Goal: Task Accomplishment & Management: Complete application form

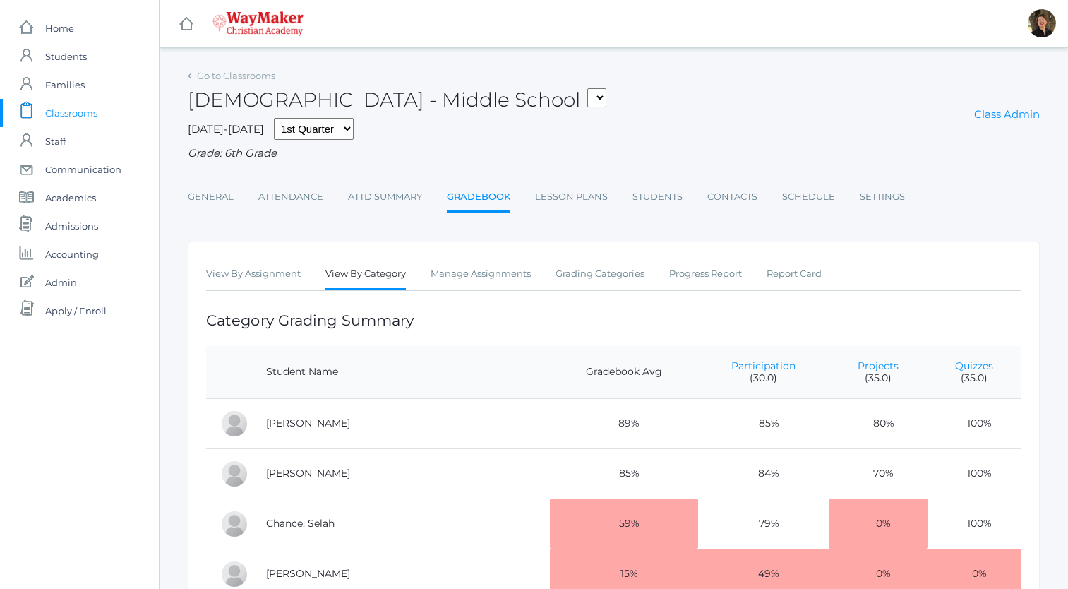
scroll to position [52, 0]
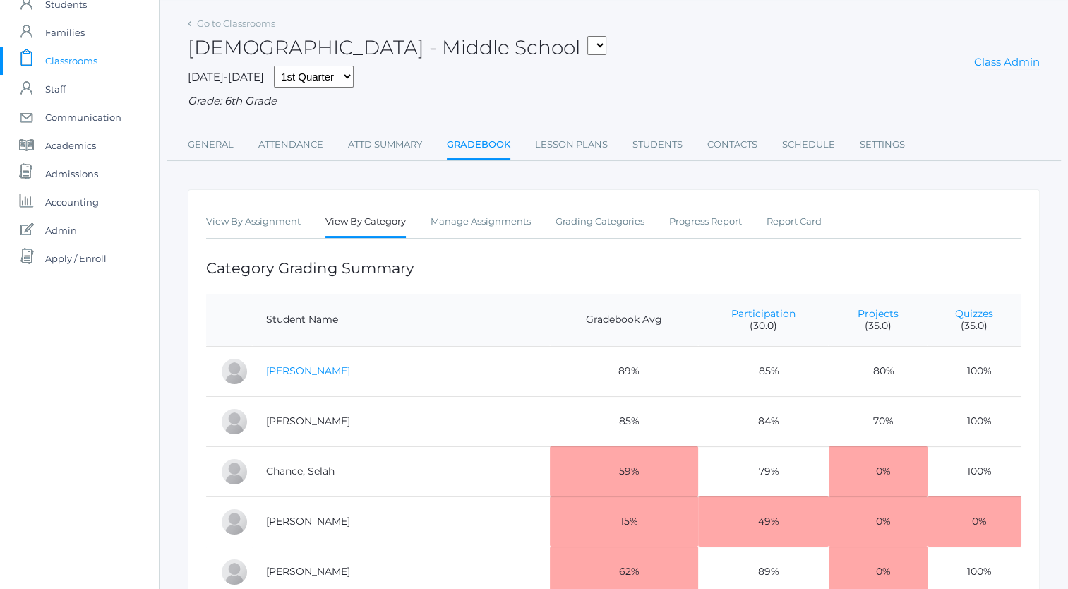
click at [285, 372] on link "[PERSON_NAME]" at bounding box center [308, 370] width 84 height 13
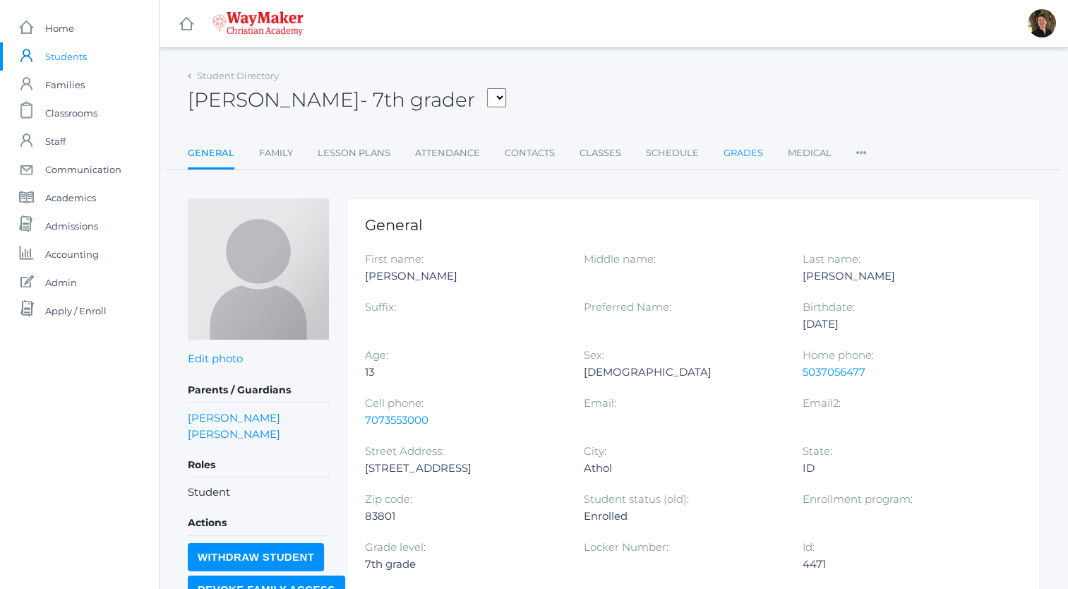
click at [744, 156] on link "Grades" at bounding box center [743, 153] width 40 height 28
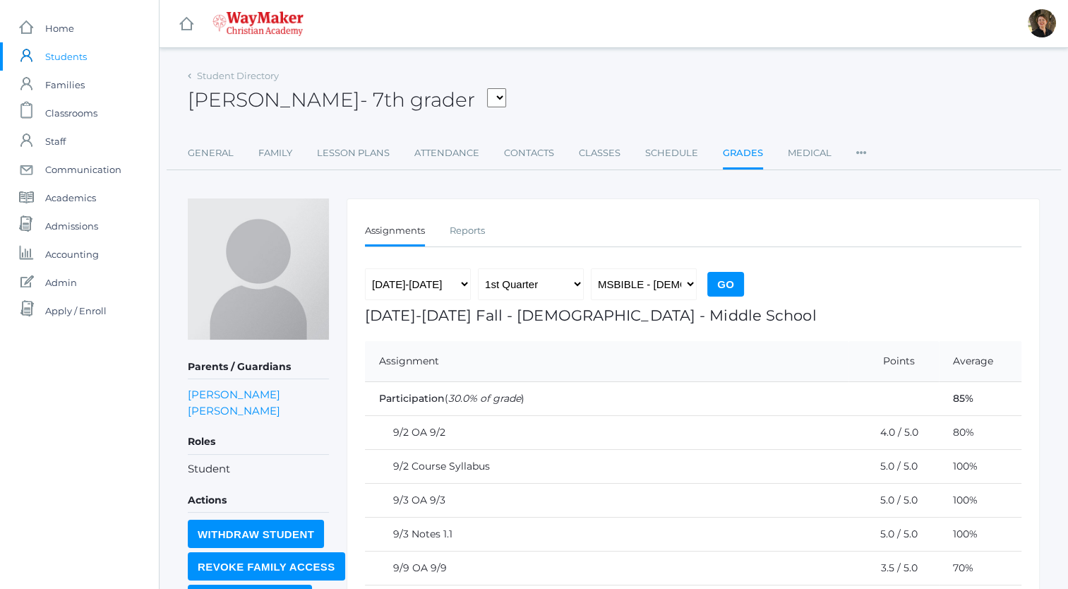
click at [487, 95] on select "Baker, Josey Chance, Selah Erner, Levi Hazen, Raelyn Hill, Shelby Paterson, Pay…" at bounding box center [496, 97] width 19 height 19
click at [85, 110] on span "Classrooms" at bounding box center [71, 113] width 52 height 28
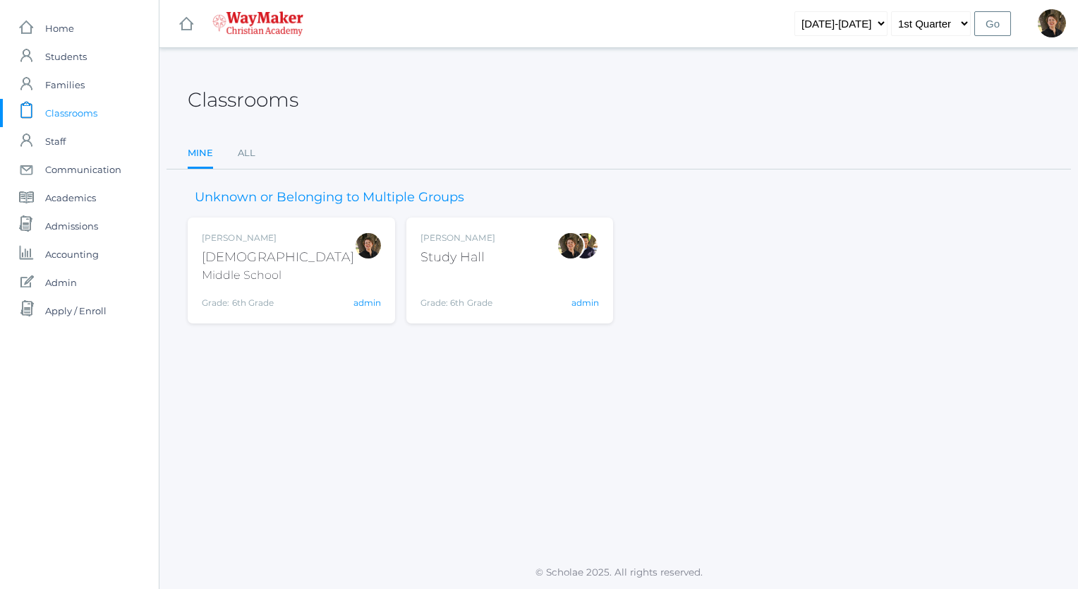
click at [206, 251] on div "Bible" at bounding box center [278, 257] width 152 height 19
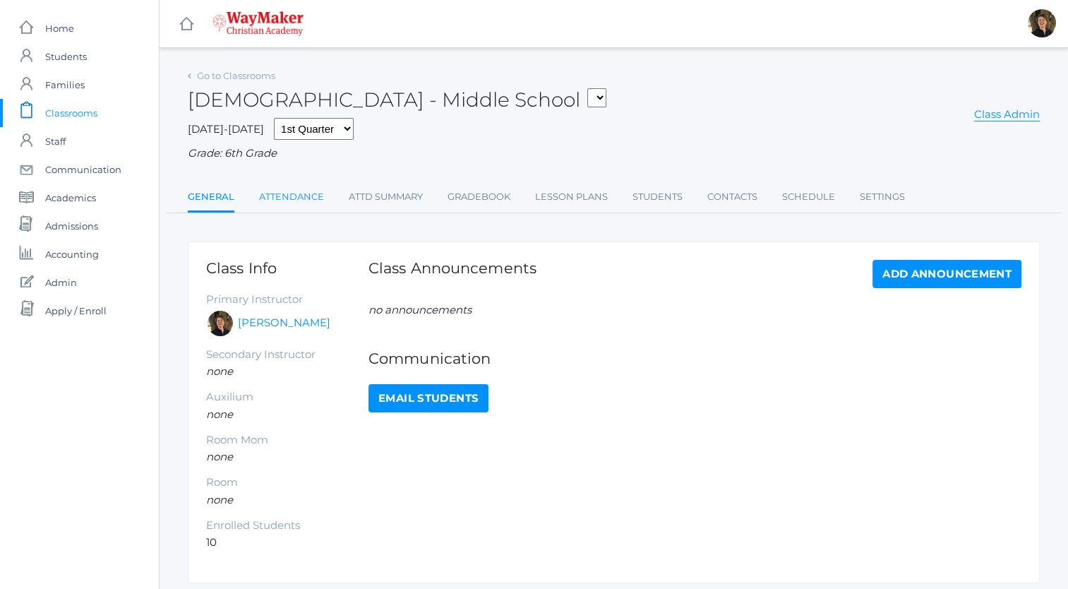
click at [278, 198] on link "Attendance" at bounding box center [291, 197] width 65 height 28
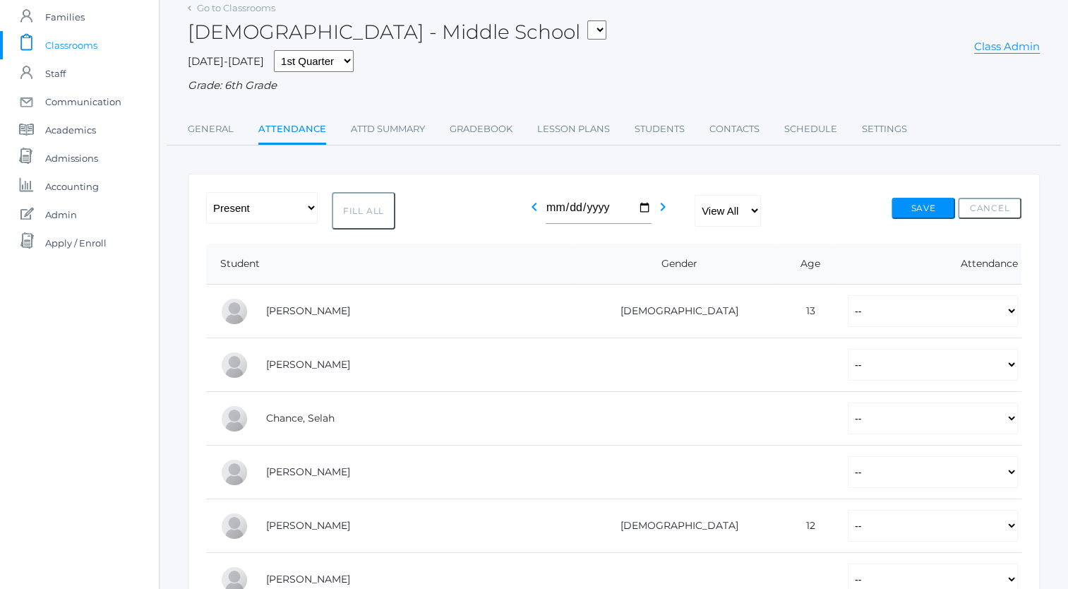
scroll to position [68, 0]
click at [892, 317] on select "-- Present Tardy Excused Tardy Unexcused Absent Excused Absent Unexcused" at bounding box center [933, 311] width 170 height 32
select select "P"
click at [848, 295] on select "-- Present Tardy Excused Tardy Unexcused Absent Excused Absent Unexcused" at bounding box center [933, 311] width 170 height 32
click at [862, 369] on select "-- Present Tardy Excused Tardy Unexcused Absent Excused Absent Unexcused" at bounding box center [933, 365] width 170 height 32
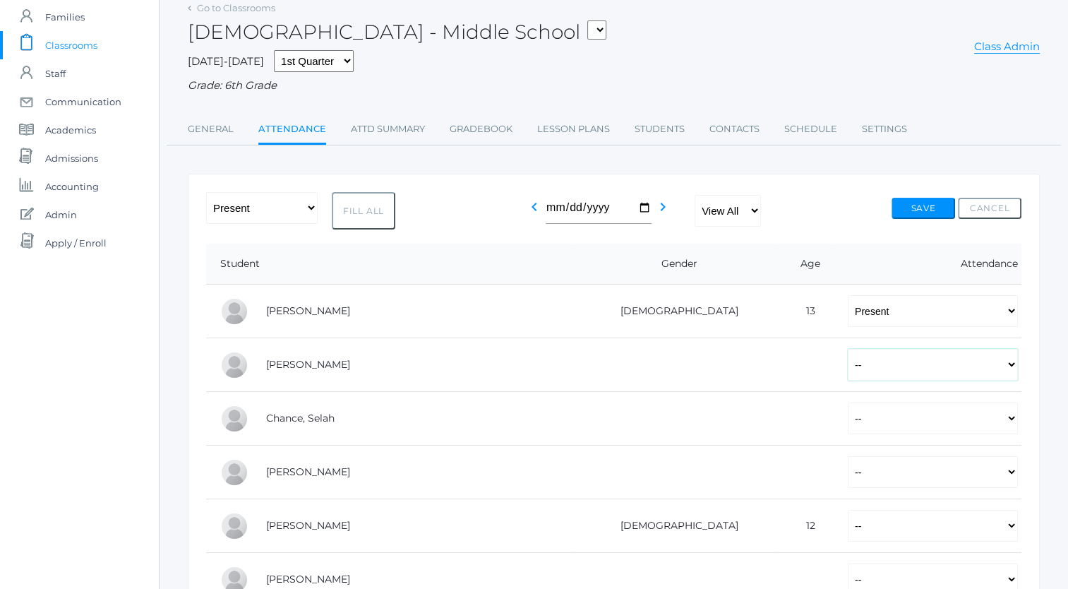
select select "P"
click at [848, 349] on select "-- Present Tardy Excused Tardy Unexcused Absent Excused Absent Unexcused" at bounding box center [933, 365] width 170 height 32
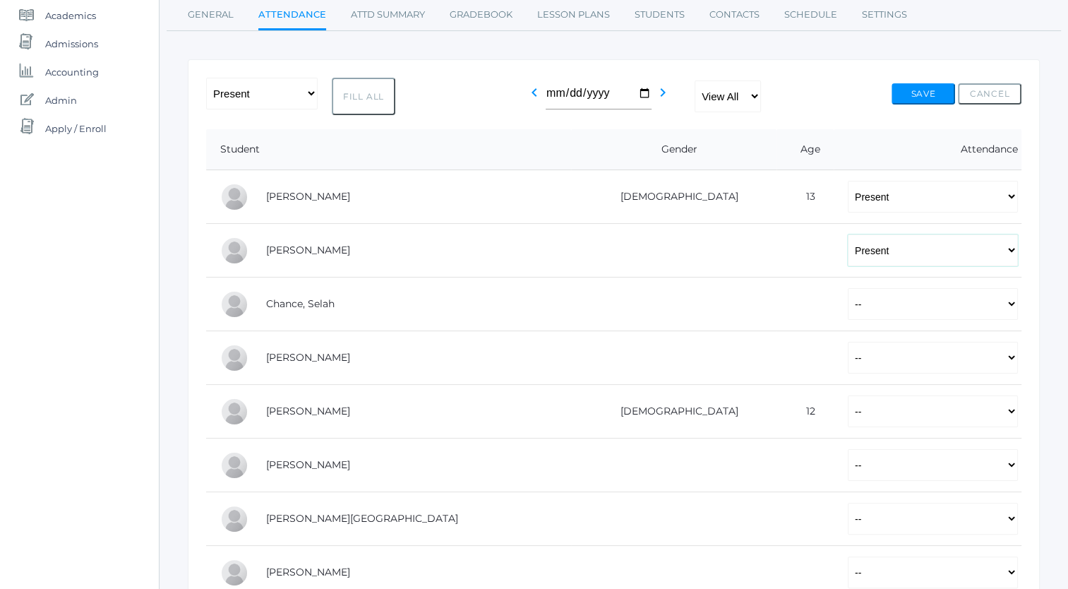
scroll to position [185, 0]
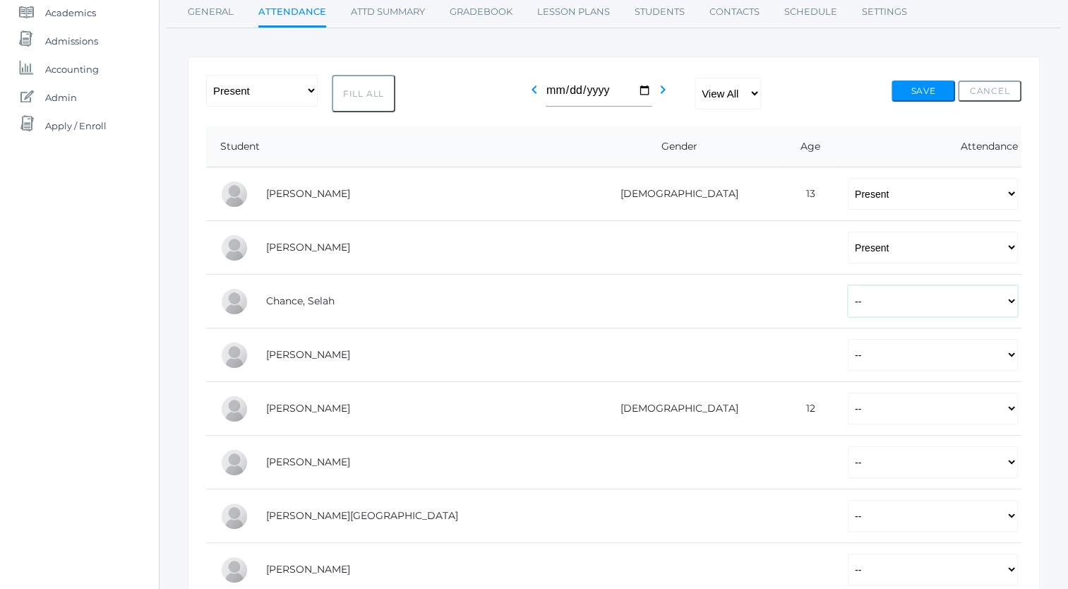
click at [848, 302] on select "-- Present Tardy Excused Tardy Unexcused Absent Excused Absent Unexcused" at bounding box center [933, 301] width 170 height 32
select select "P"
click at [848, 285] on select "-- Present Tardy Excused Tardy Unexcused Absent Excused Absent Unexcused" at bounding box center [933, 301] width 170 height 32
click at [848, 354] on select "-- Present Tardy Excused Tardy Unexcused Absent Excused Absent Unexcused" at bounding box center [933, 355] width 170 height 32
select select "P"
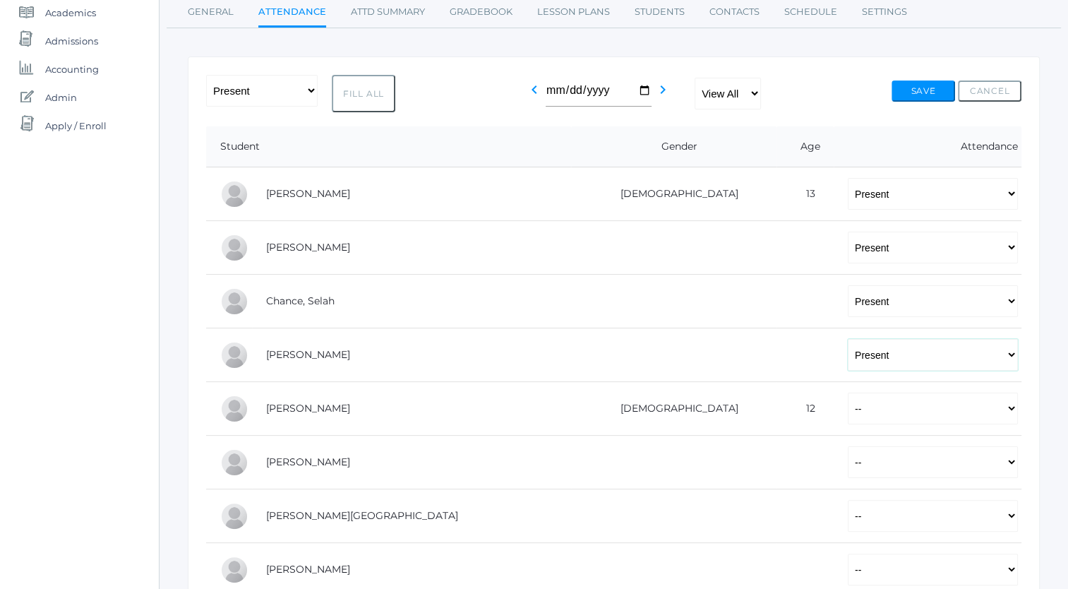
click at [848, 339] on select "-- Present Tardy Excused Tardy Unexcused Absent Excused Absent Unexcused" at bounding box center [933, 355] width 170 height 32
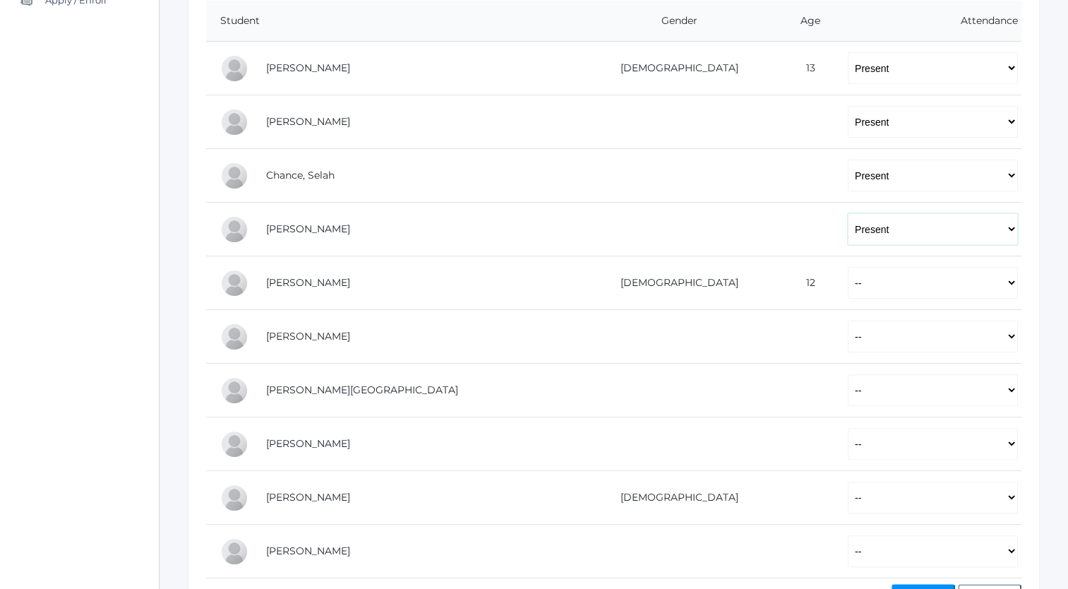
scroll to position [320, 0]
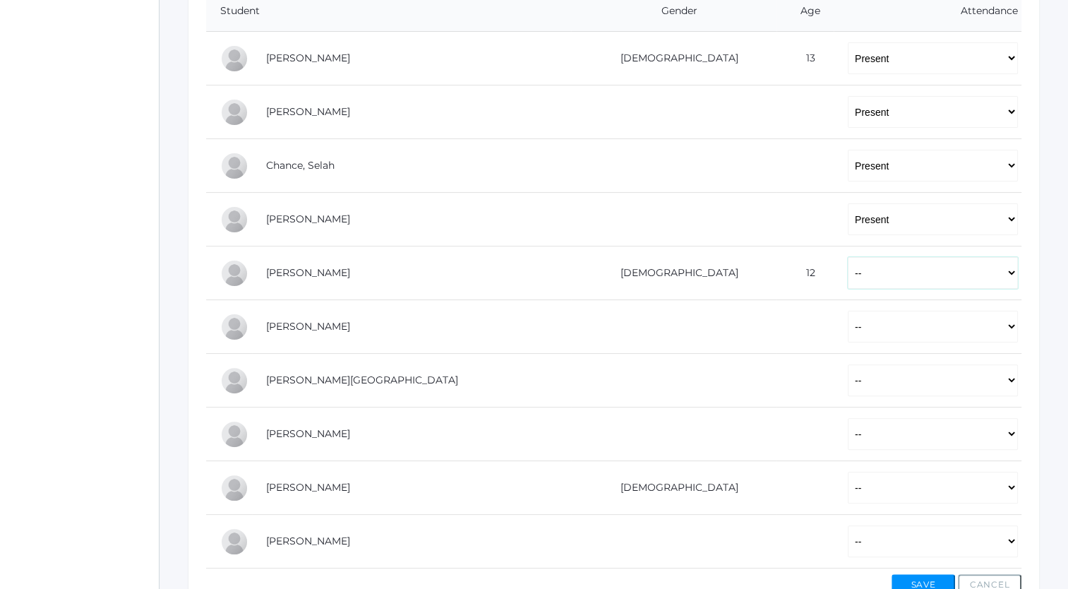
click at [848, 272] on select "-- Present Tardy Excused Tardy Unexcused Absent Excused Absent Unexcused" at bounding box center [933, 273] width 170 height 32
select select "AU"
click at [848, 257] on select "-- Present Tardy Excused Tardy Unexcused Absent Excused Absent Unexcused" at bounding box center [933, 273] width 170 height 32
click at [848, 327] on select "-- Present Tardy Excused Tardy Unexcused Absent Excused Absent Unexcused" at bounding box center [933, 327] width 170 height 32
select select "AU"
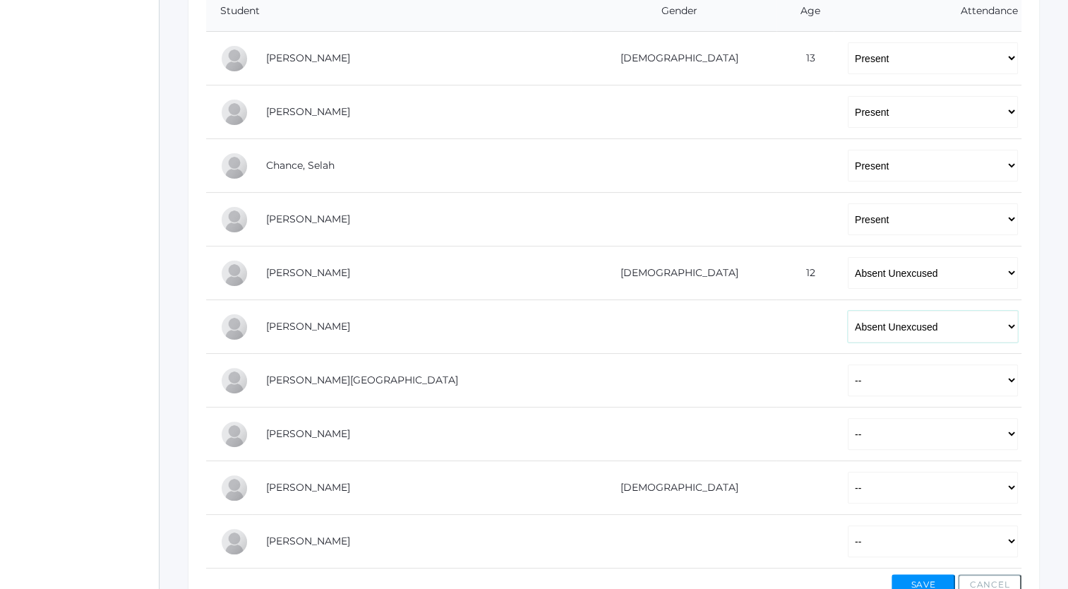
click at [848, 311] on select "-- Present Tardy Excused Tardy Unexcused Absent Excused Absent Unexcused" at bounding box center [933, 327] width 170 height 32
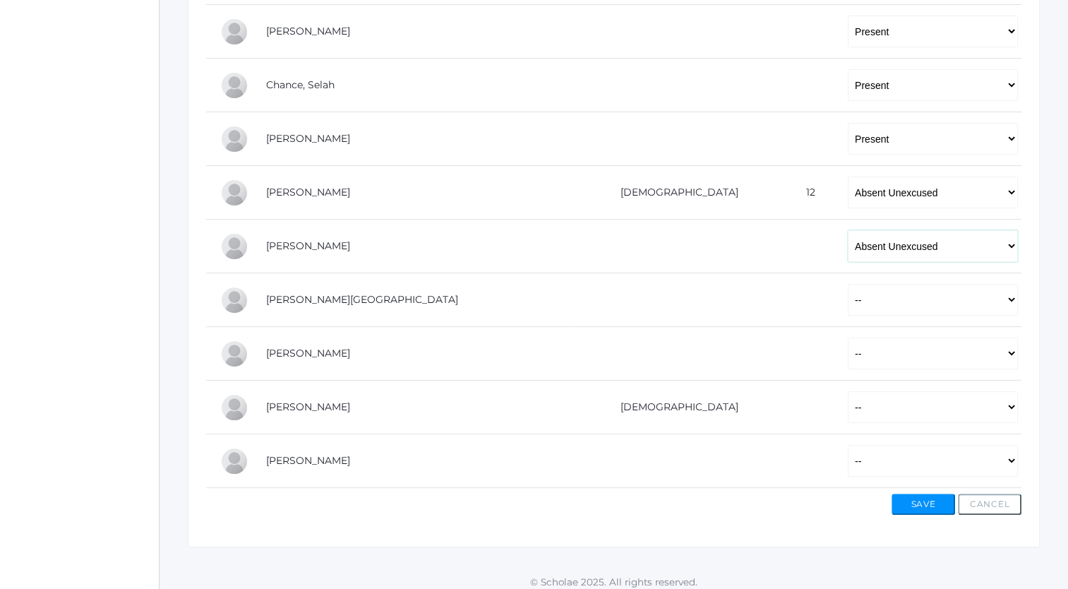
scroll to position [408, 0]
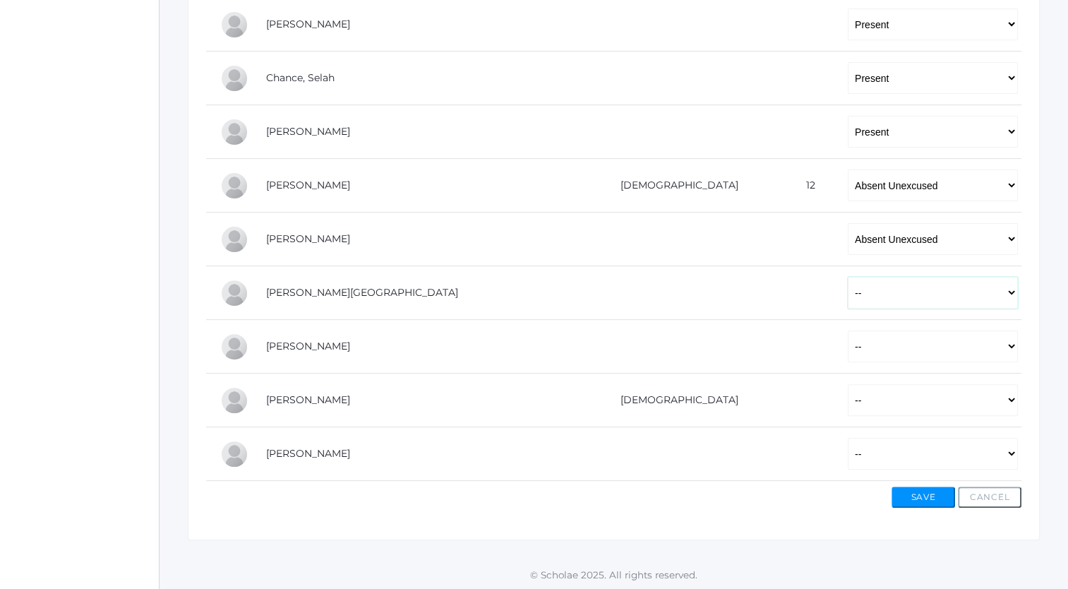
click at [848, 290] on select "-- Present Tardy Excused Tardy Unexcused Absent Excused Absent Unexcused" at bounding box center [933, 293] width 170 height 32
select select "P"
click at [848, 277] on select "-- Present Tardy Excused Tardy Unexcused Absent Excused Absent Unexcused" at bounding box center [933, 293] width 170 height 32
click at [848, 347] on select "-- Present Tardy Excused Tardy Unexcused Absent Excused Absent Unexcused" at bounding box center [933, 346] width 170 height 32
select select "P"
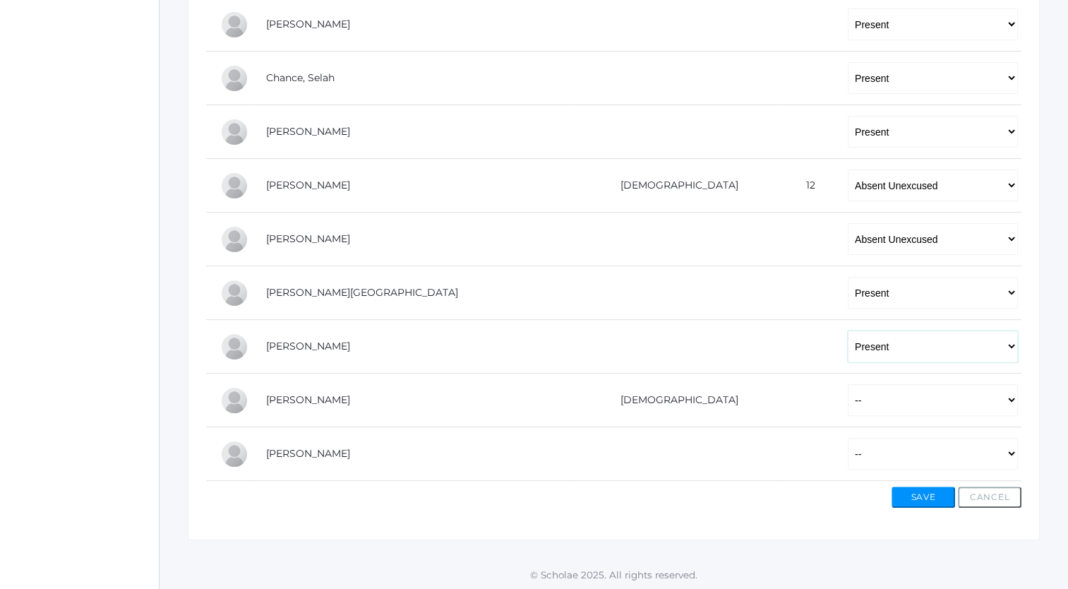
click at [848, 330] on select "-- Present Tardy Excused Tardy Unexcused Absent Excused Absent Unexcused" at bounding box center [933, 346] width 170 height 32
click at [848, 396] on select "-- Present Tardy Excused Tardy Unexcused Absent Excused Absent Unexcused" at bounding box center [933, 400] width 170 height 32
select select "P"
click at [848, 384] on select "-- Present Tardy Excused Tardy Unexcused Absent Excused Absent Unexcused" at bounding box center [933, 400] width 170 height 32
click at [848, 456] on select "-- Present Tardy Excused Tardy Unexcused Absent Excused Absent Unexcused" at bounding box center [933, 454] width 170 height 32
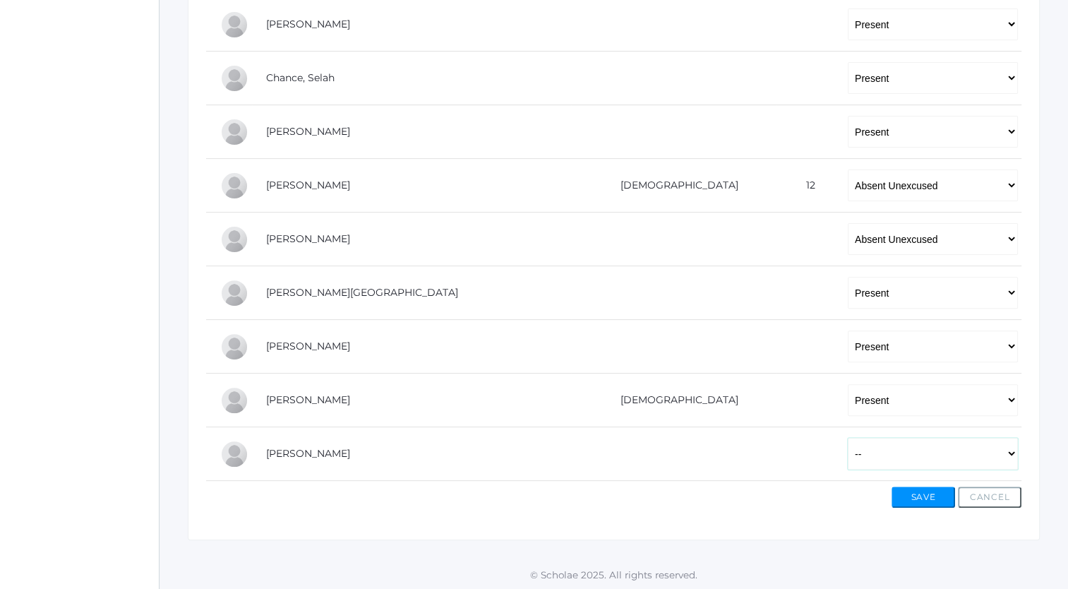
select select "P"
click at [848, 438] on select "-- Present Tardy Excused Tardy Unexcused Absent Excused Absent Unexcused" at bounding box center [933, 454] width 170 height 32
click at [920, 493] on button "Save" at bounding box center [923, 496] width 64 height 21
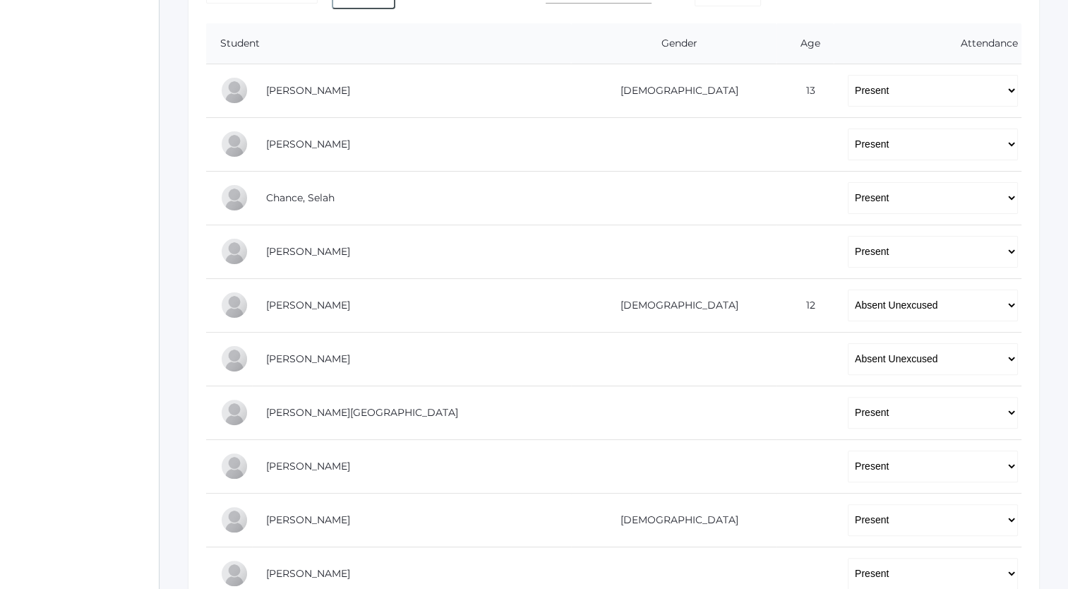
scroll to position [322, 0]
click at [1011, 300] on select "-- Present Tardy Excused Tardy Unexcused Absent Excused Absent Unexcused" at bounding box center [933, 305] width 170 height 32
select select "TE"
click at [848, 289] on select "-- Present Tardy Excused Tardy Unexcused Absent Excused Absent Unexcused" at bounding box center [933, 305] width 170 height 32
click at [915, 357] on select "-- Present Tardy Excused Tardy Unexcused Absent Excused Absent Unexcused" at bounding box center [933, 358] width 170 height 32
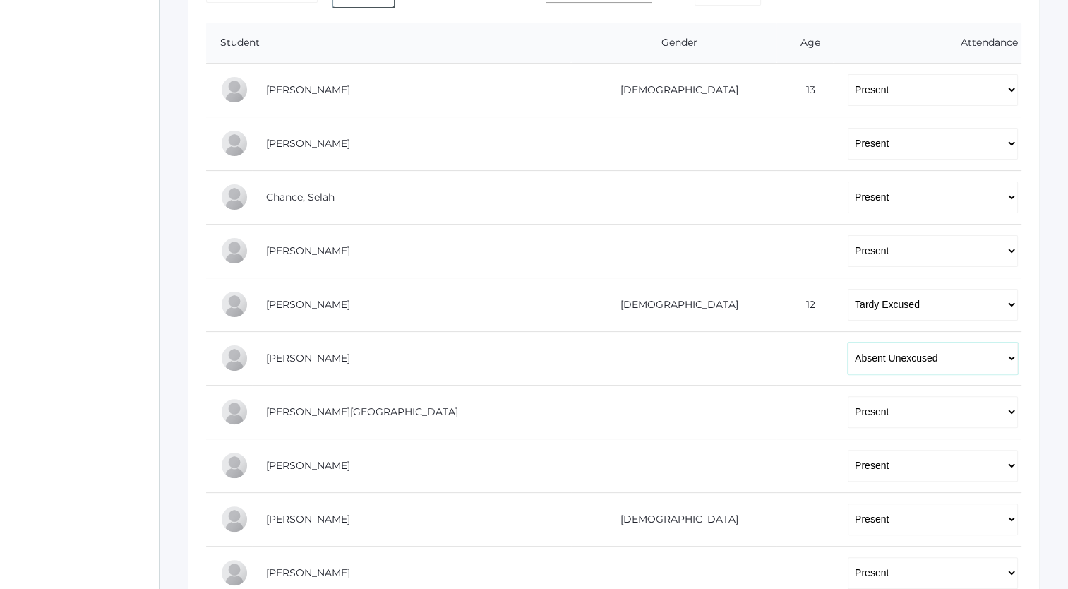
select select "TE"
click at [848, 342] on select "-- Present Tardy Excused Tardy Unexcused Absent Excused Absent Unexcused" at bounding box center [933, 358] width 170 height 32
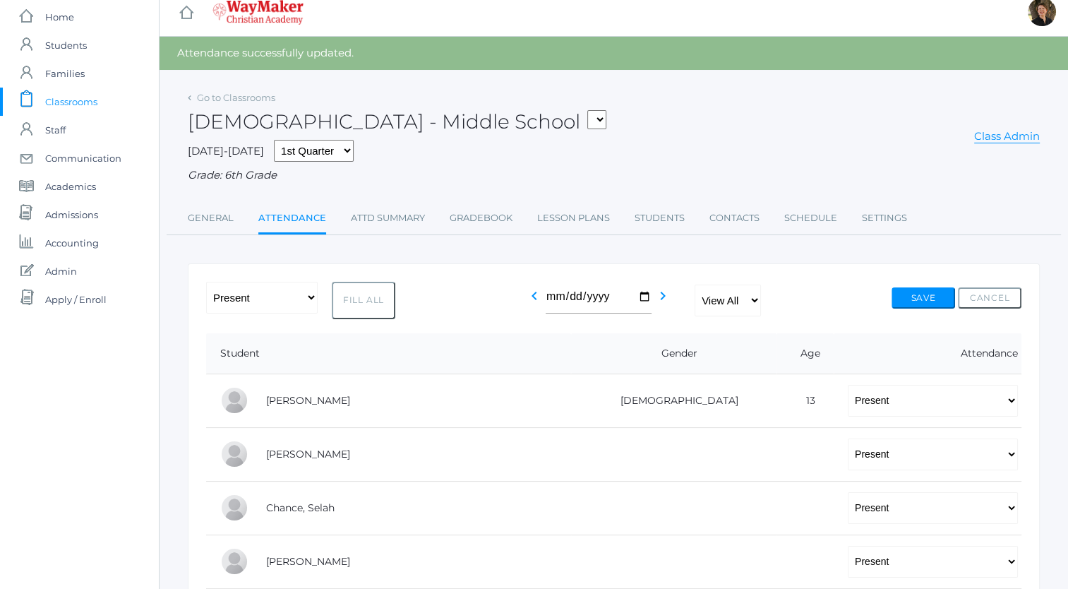
scroll to position [0, 0]
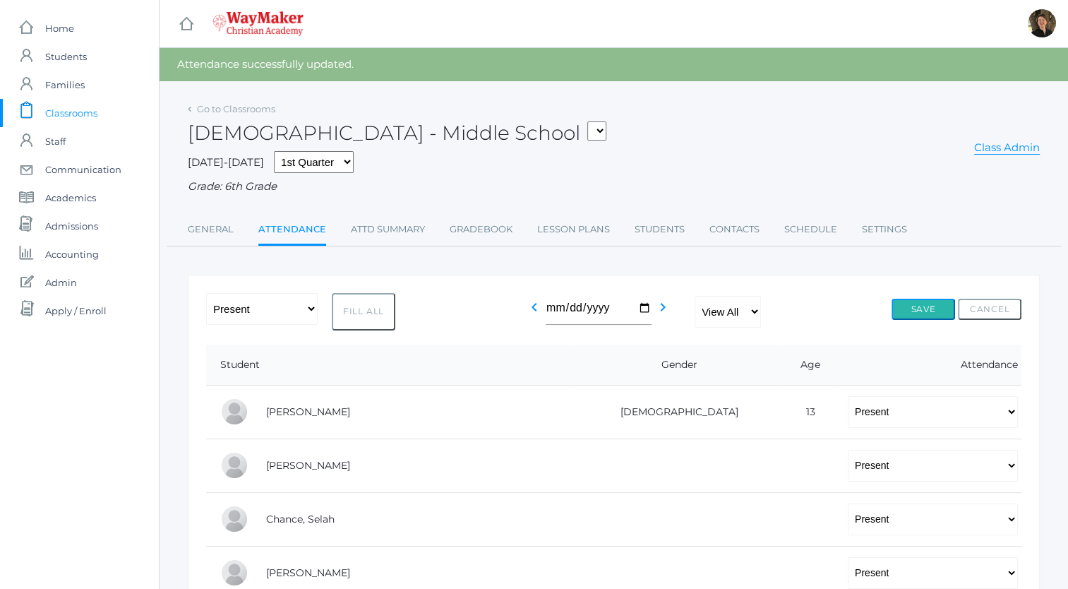
click at [924, 306] on button "Save" at bounding box center [923, 309] width 64 height 21
click at [470, 231] on link "Gradebook" at bounding box center [481, 229] width 63 height 28
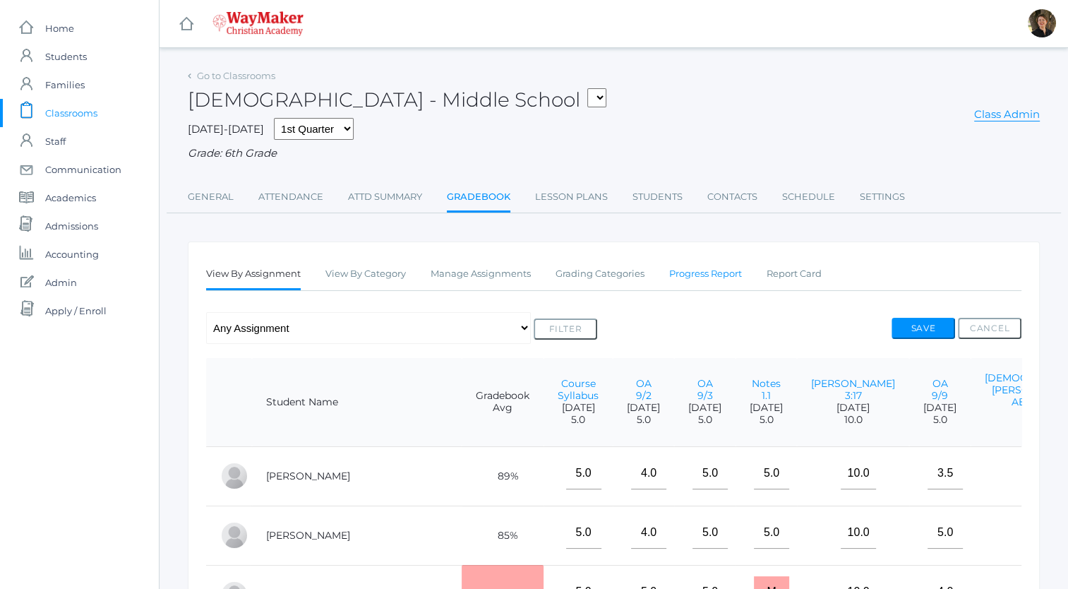
click at [714, 274] on link "Progress Report" at bounding box center [705, 274] width 73 height 28
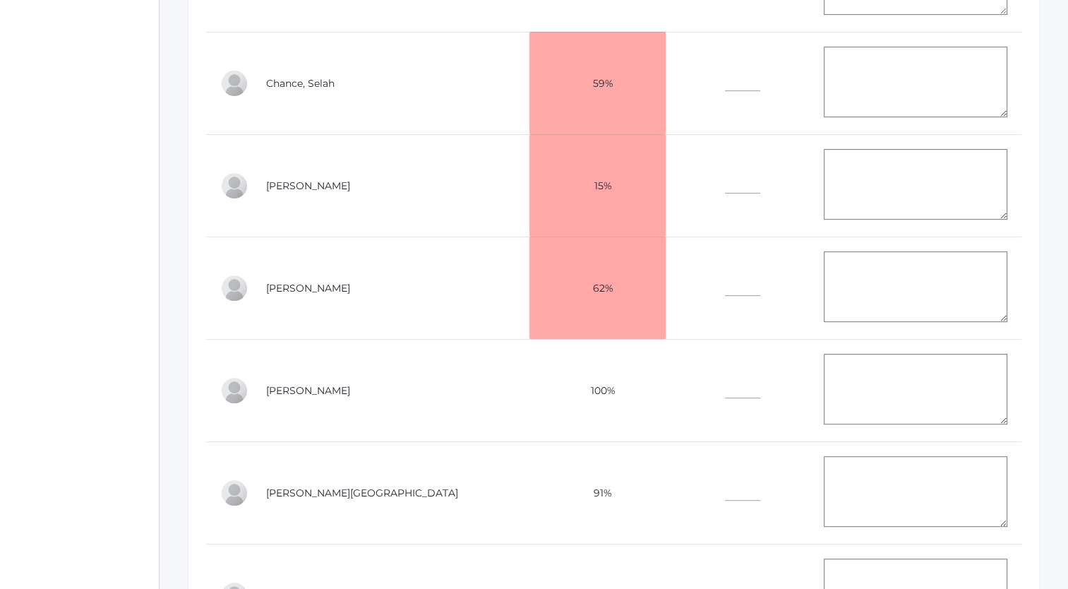
scroll to position [572, 0]
click at [281, 283] on link "[PERSON_NAME]" at bounding box center [308, 286] width 84 height 13
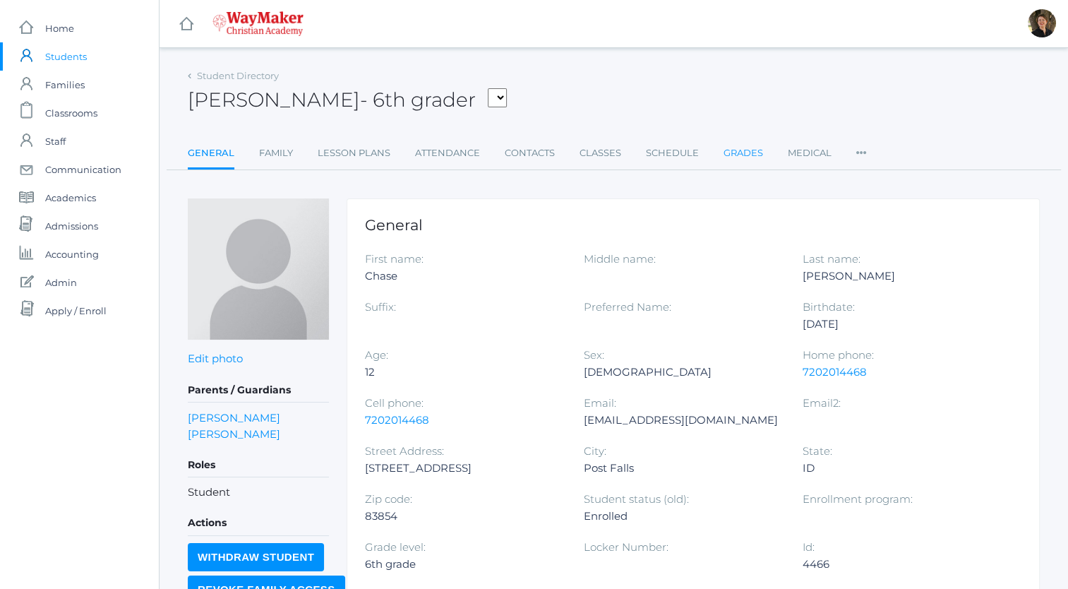
click at [726, 152] on link "Grades" at bounding box center [743, 153] width 40 height 28
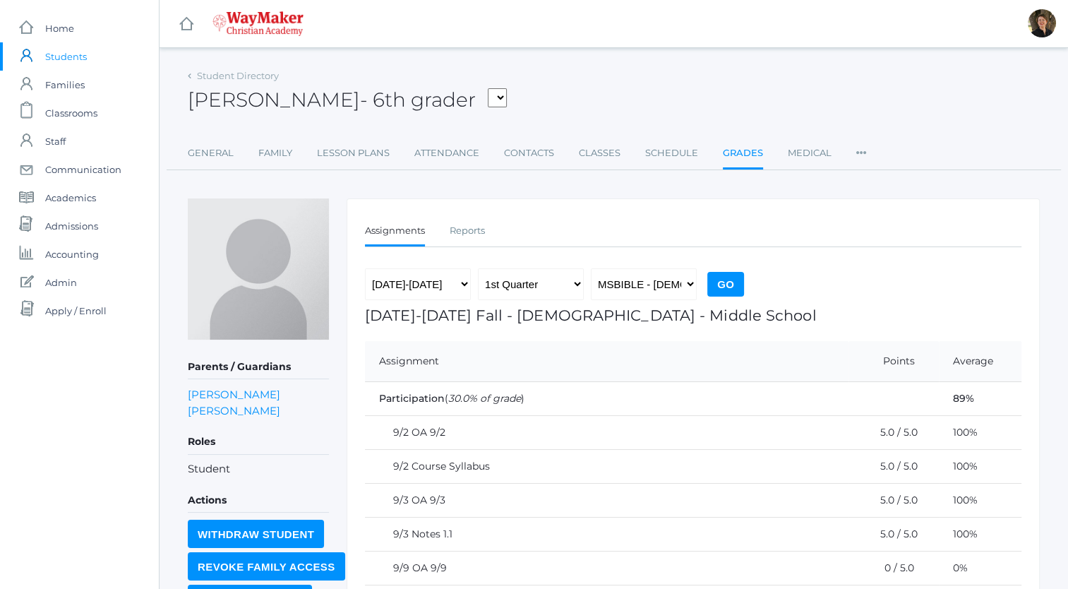
click at [488, 99] on select "[PERSON_NAME], [PERSON_NAME], [PERSON_NAME], [PERSON_NAME] [PERSON_NAME]" at bounding box center [497, 97] width 19 height 19
select select "4467"
click at [488, 88] on select "[PERSON_NAME], [PERSON_NAME], [PERSON_NAME], [PERSON_NAME] [PERSON_NAME]" at bounding box center [497, 97] width 19 height 19
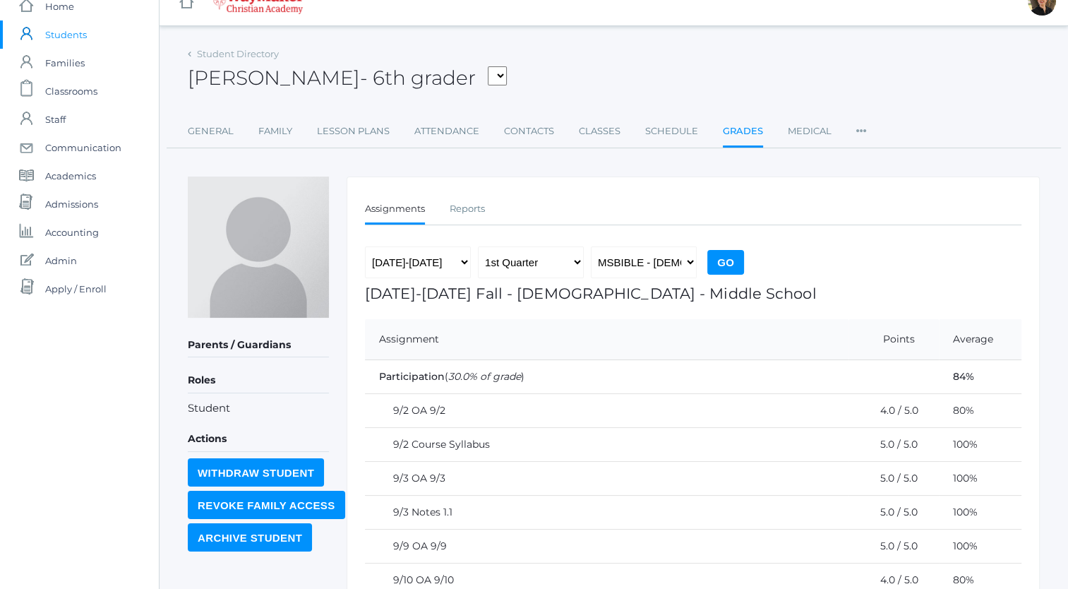
scroll to position [20, 0]
click at [467, 55] on div "[PERSON_NAME] - 6th grader [PERSON_NAME], [PERSON_NAME], [PERSON_NAME], [PERSON…" at bounding box center [614, 71] width 852 height 52
click at [488, 80] on select "[PERSON_NAME], [PERSON_NAME], [PERSON_NAME], [PERSON_NAME] [PERSON_NAME]" at bounding box center [497, 77] width 19 height 19
click at [587, 78] on div "[PERSON_NAME] - 6th grader [PERSON_NAME], [PERSON_NAME], [PERSON_NAME], [PERSON…" at bounding box center [614, 71] width 852 height 52
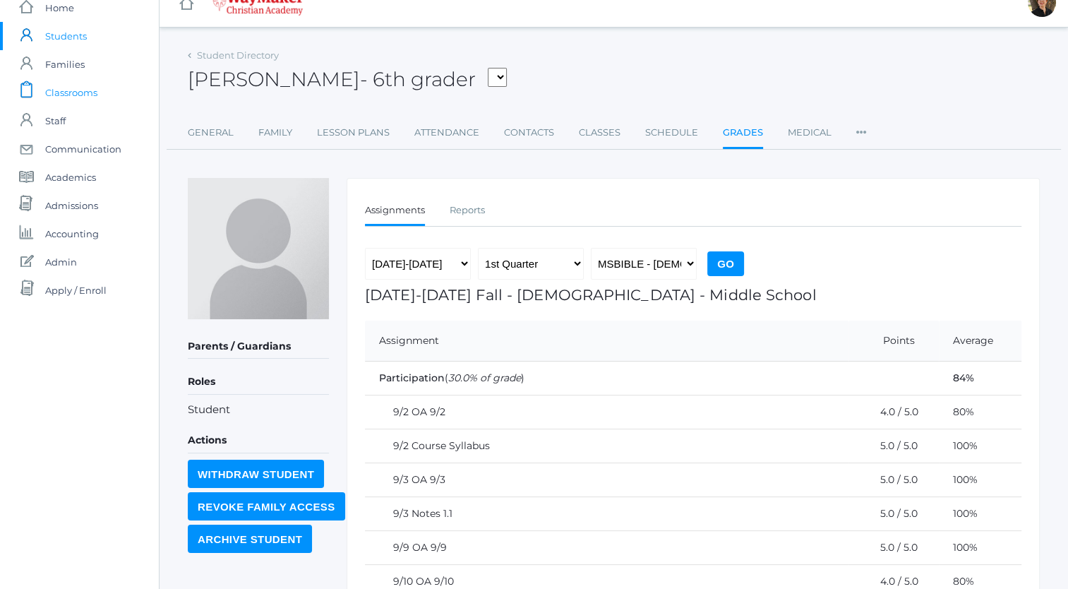
scroll to position [0, 0]
